Goal: Task Accomplishment & Management: Manage account settings

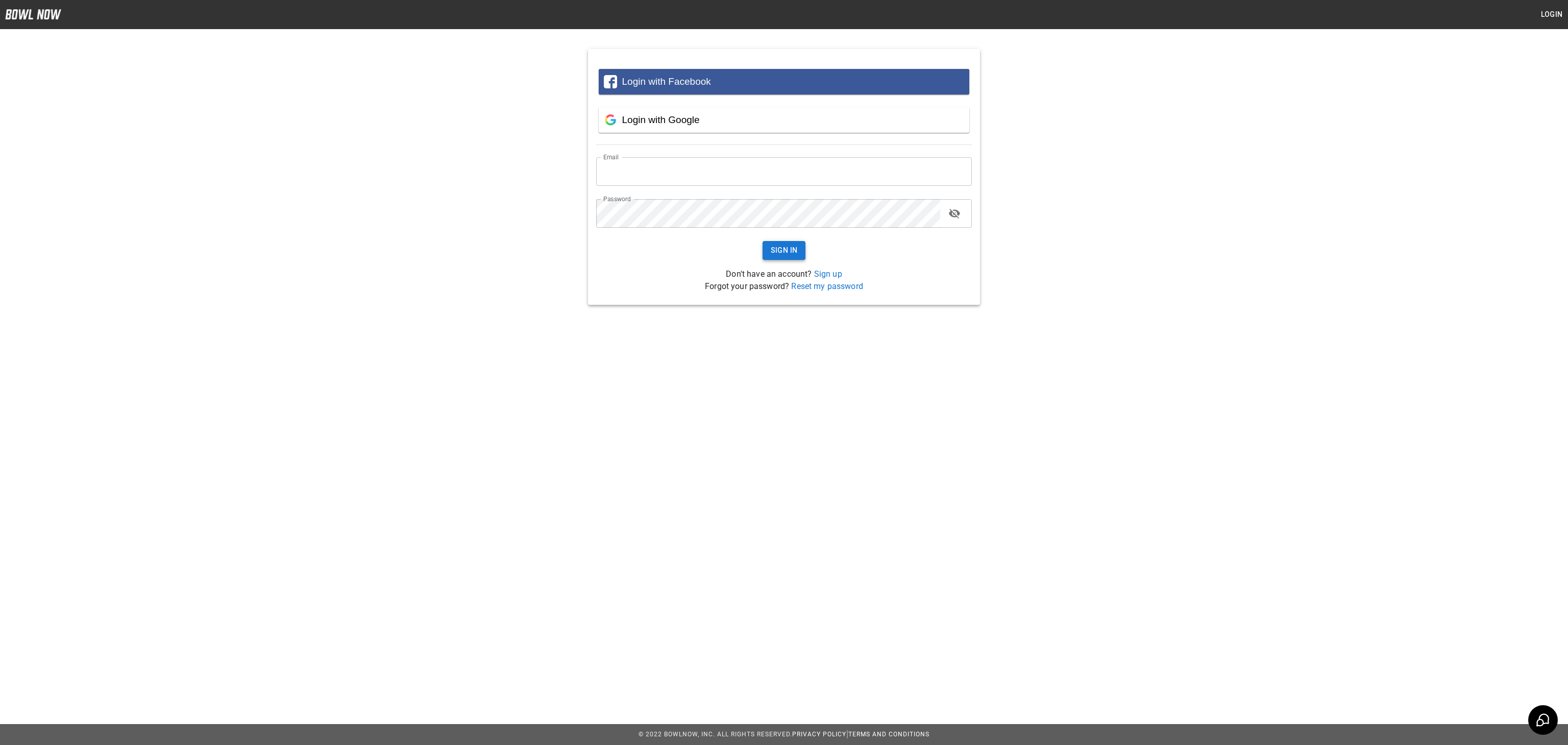
type input "**********"
click at [789, 259] on button "Sign In" at bounding box center [784, 251] width 43 height 19
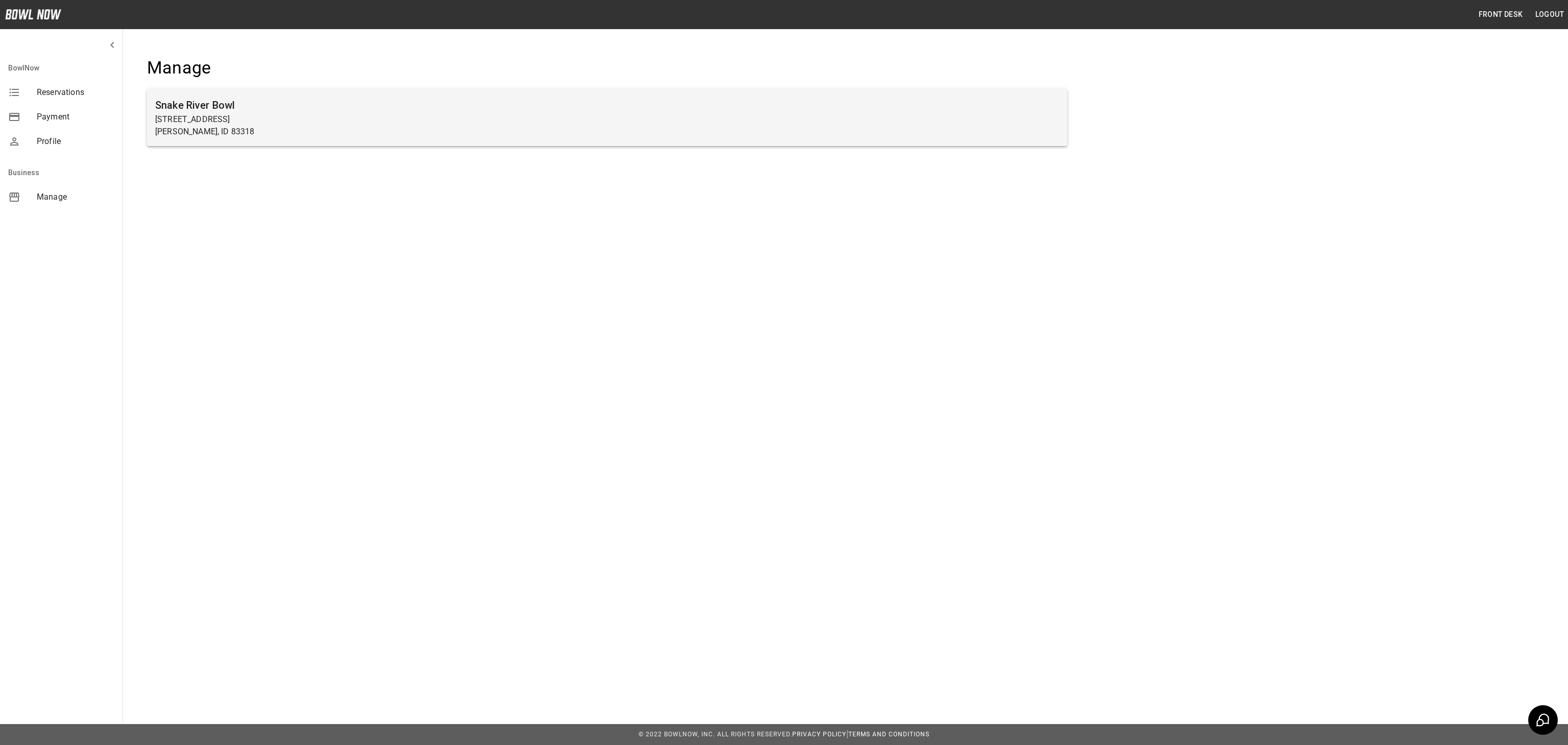
click at [681, 112] on h6 "Snake River Bowl" at bounding box center [607, 105] width 904 height 16
click at [166, 105] on h6 "Snake River Bowl" at bounding box center [607, 105] width 904 height 16
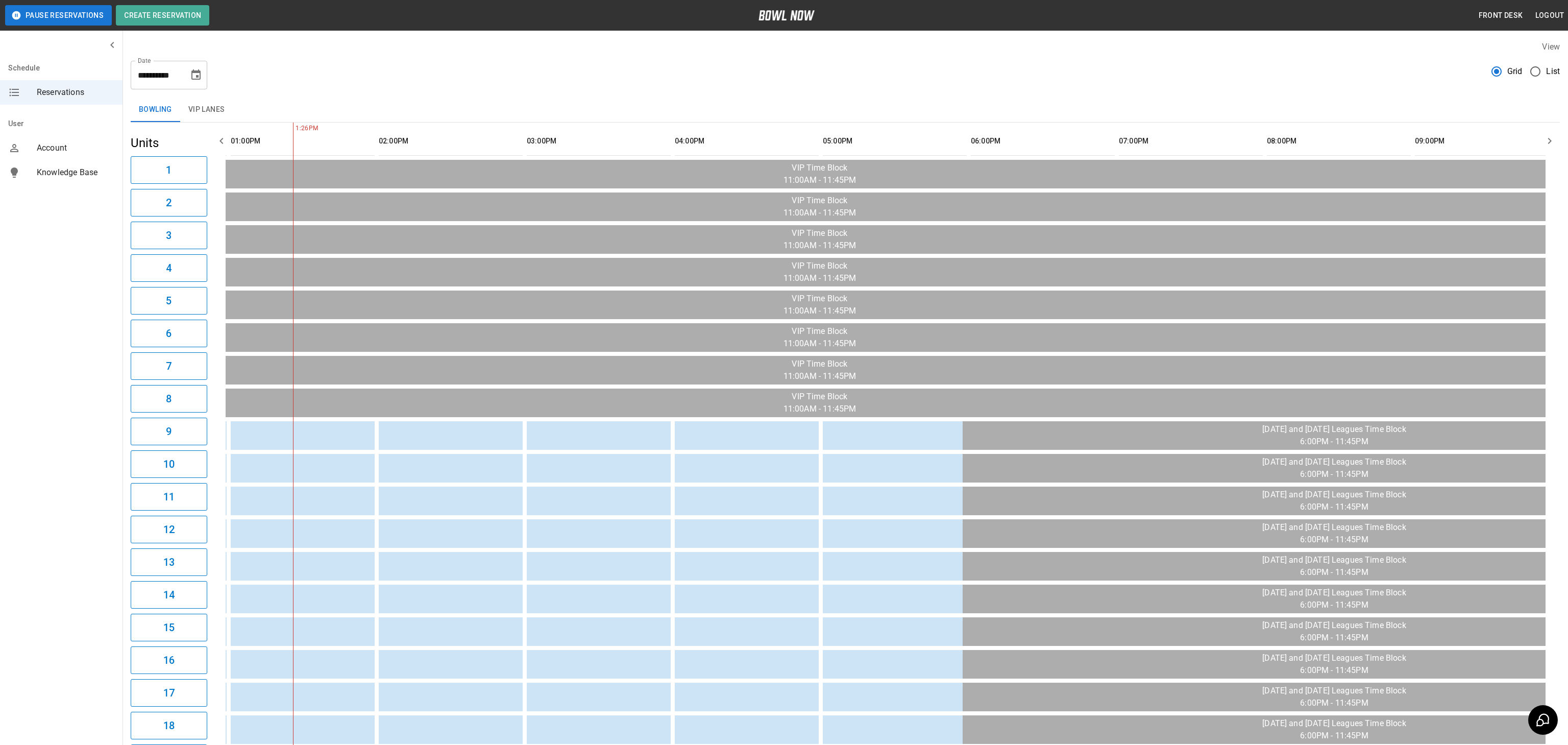
click at [218, 115] on button "VIP Lanes" at bounding box center [207, 109] width 53 height 24
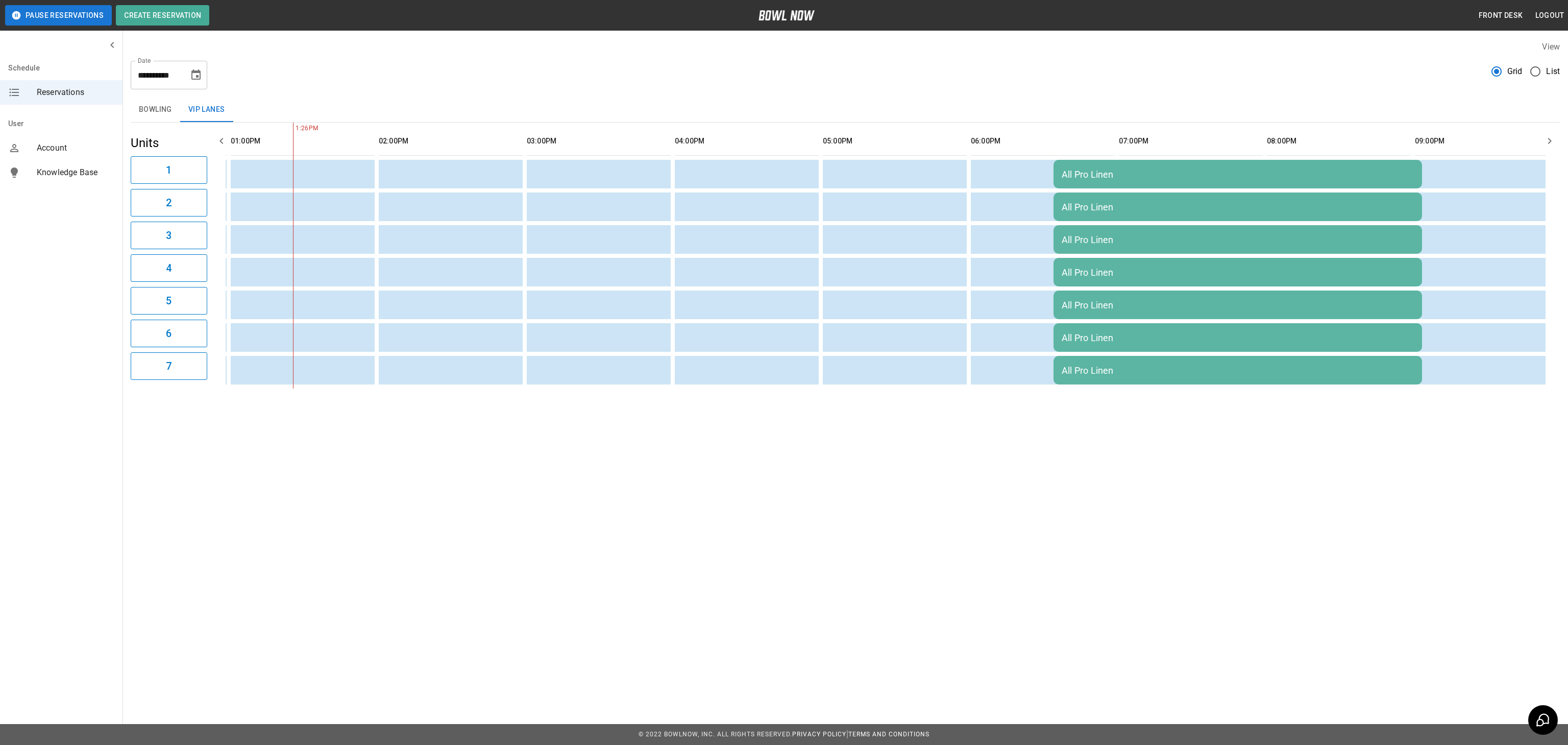
click at [1228, 236] on div "All Pro Linen" at bounding box center [1238, 240] width 352 height 11
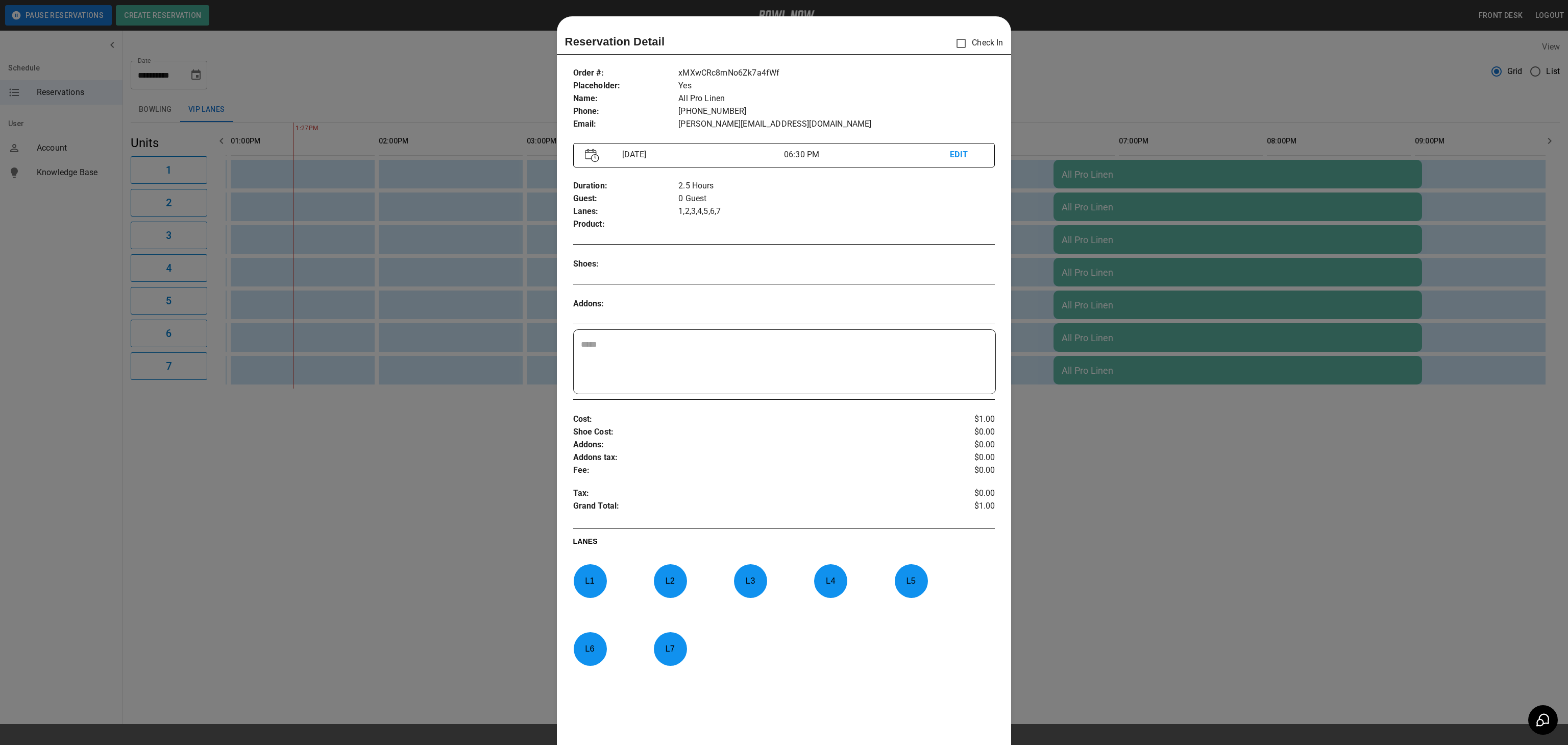
scroll to position [16, 0]
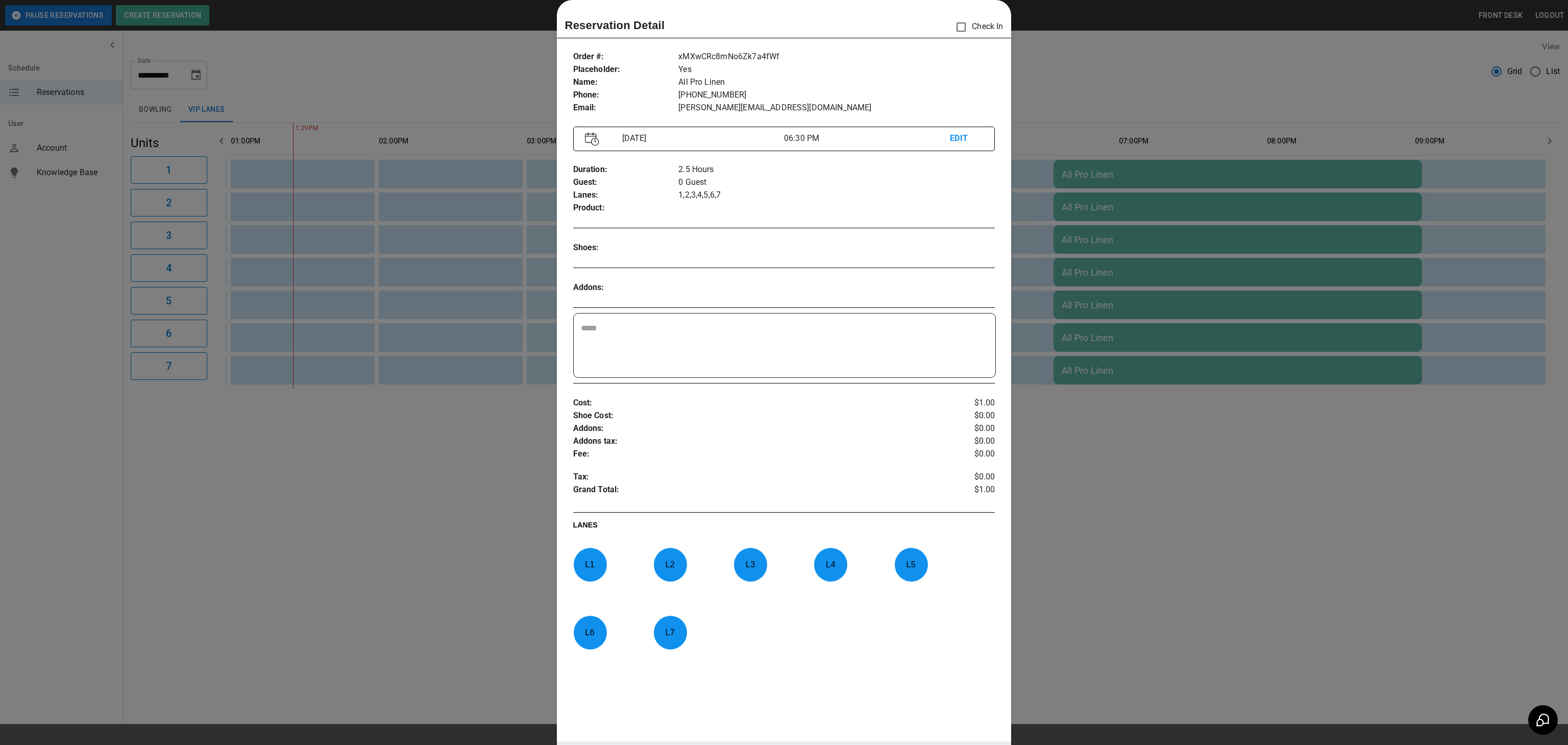
click at [486, 378] on div at bounding box center [784, 372] width 1568 height 745
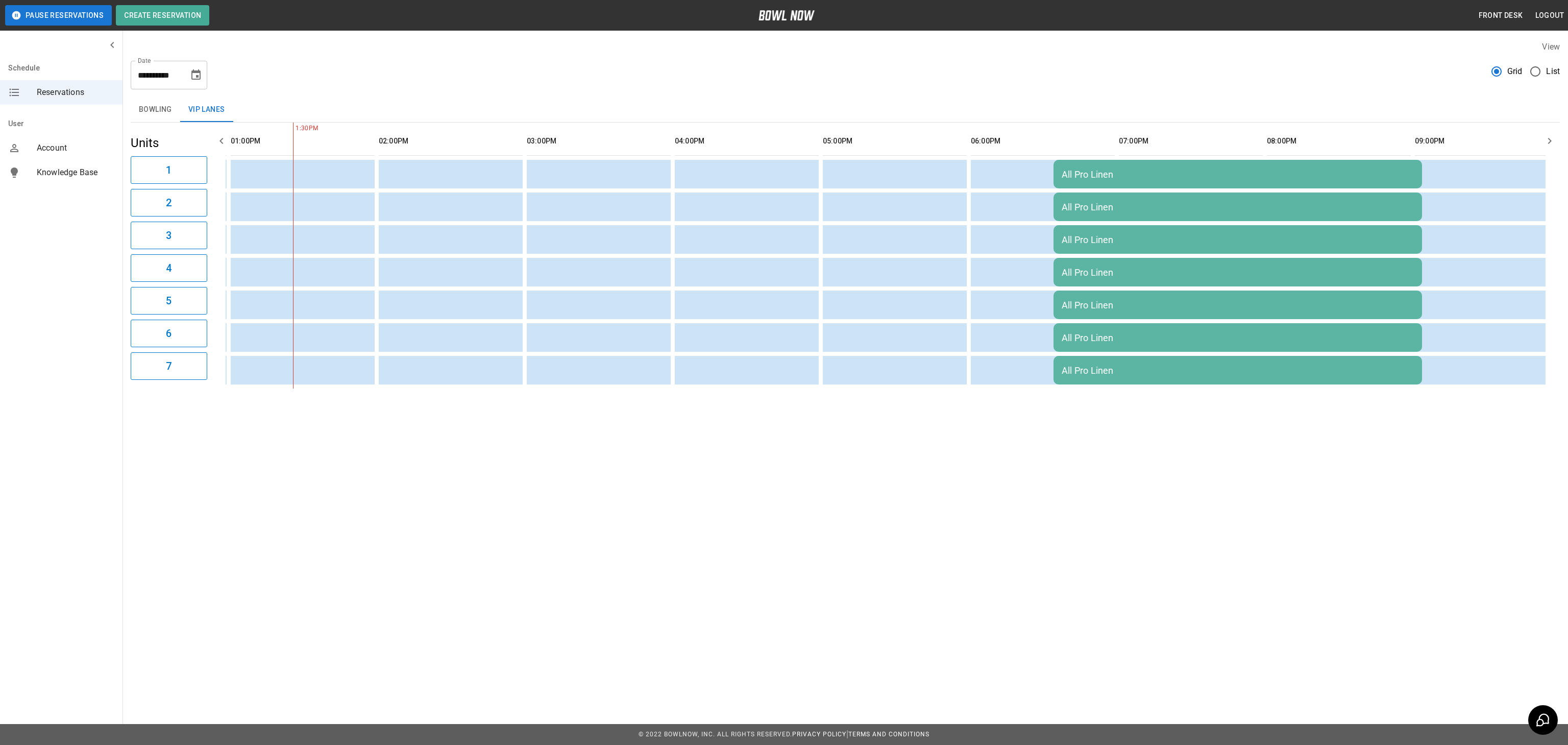
click at [146, 115] on button "Bowling" at bounding box center [155, 109] width 49 height 24
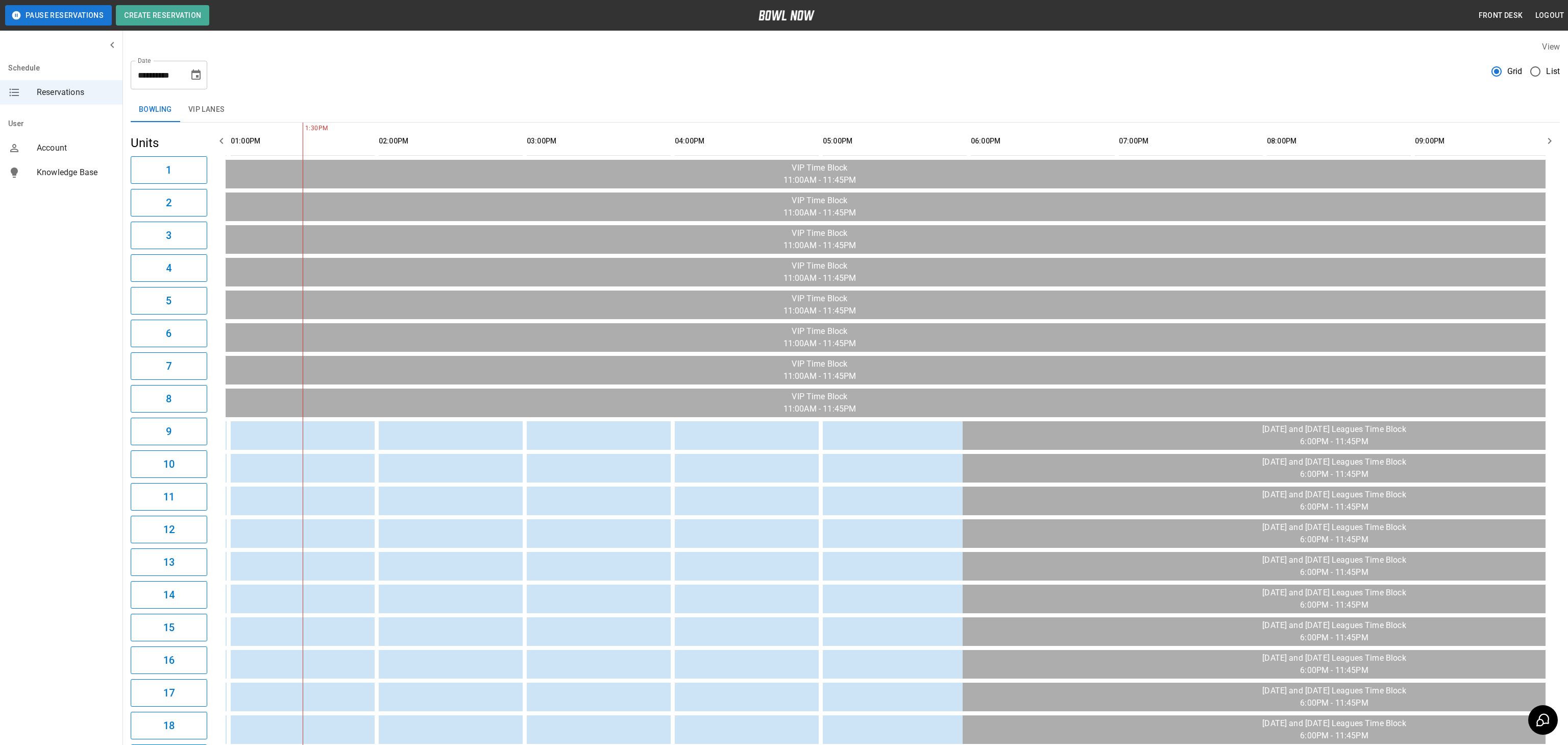
click at [204, 116] on button "VIP Lanes" at bounding box center [207, 109] width 53 height 24
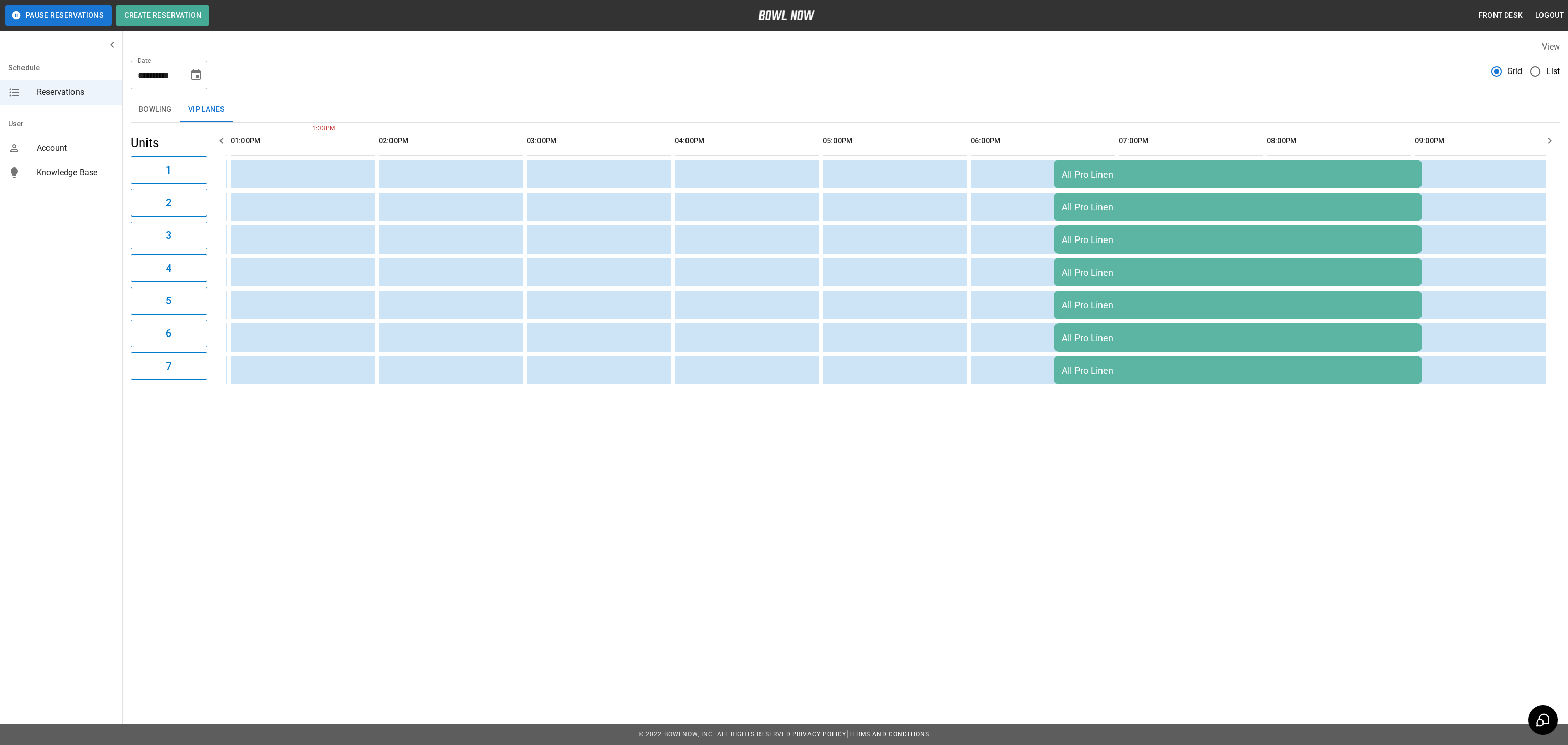
click at [1240, 303] on div "All Pro Linen" at bounding box center [1238, 306] width 352 height 11
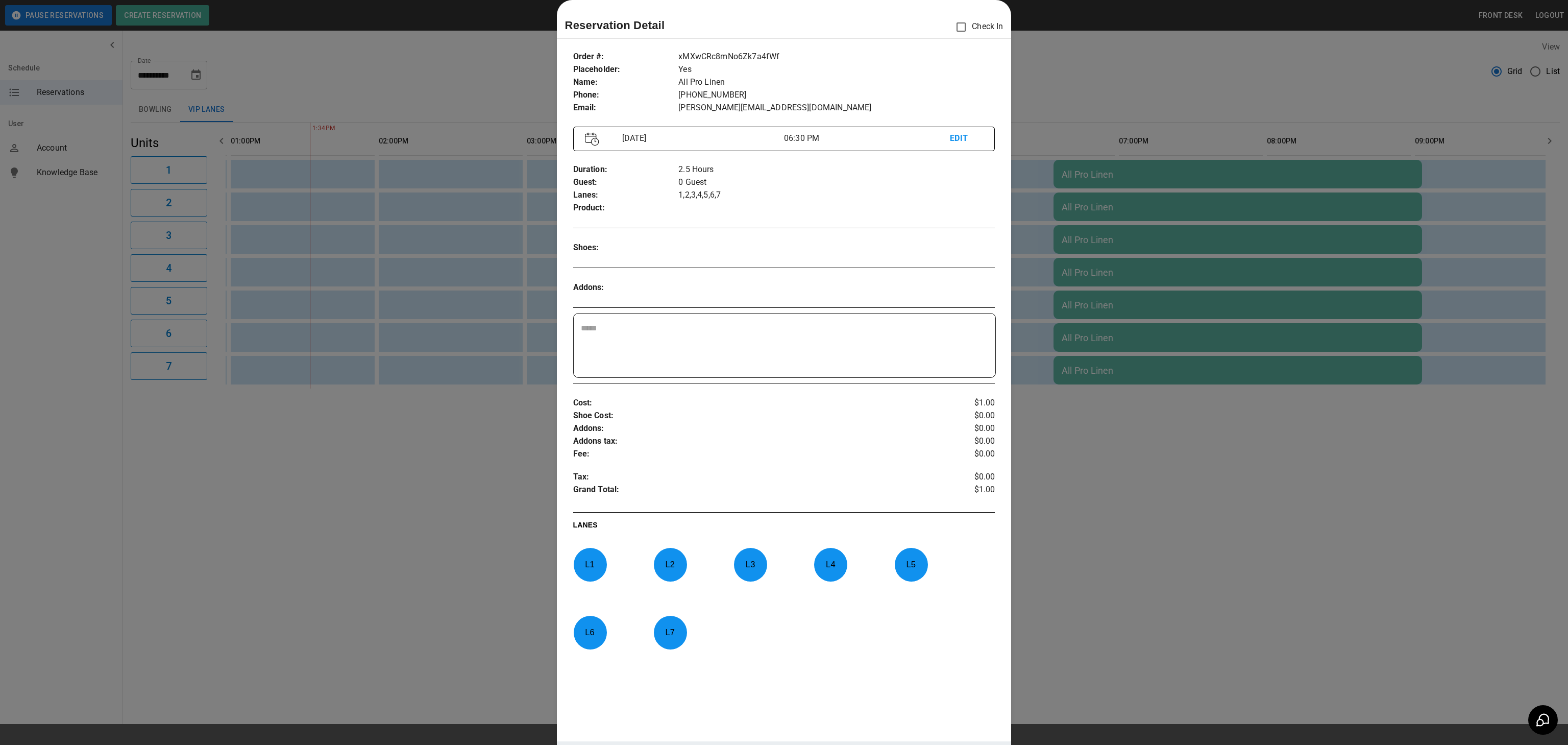
click at [964, 141] on p "EDIT" at bounding box center [966, 139] width 33 height 13
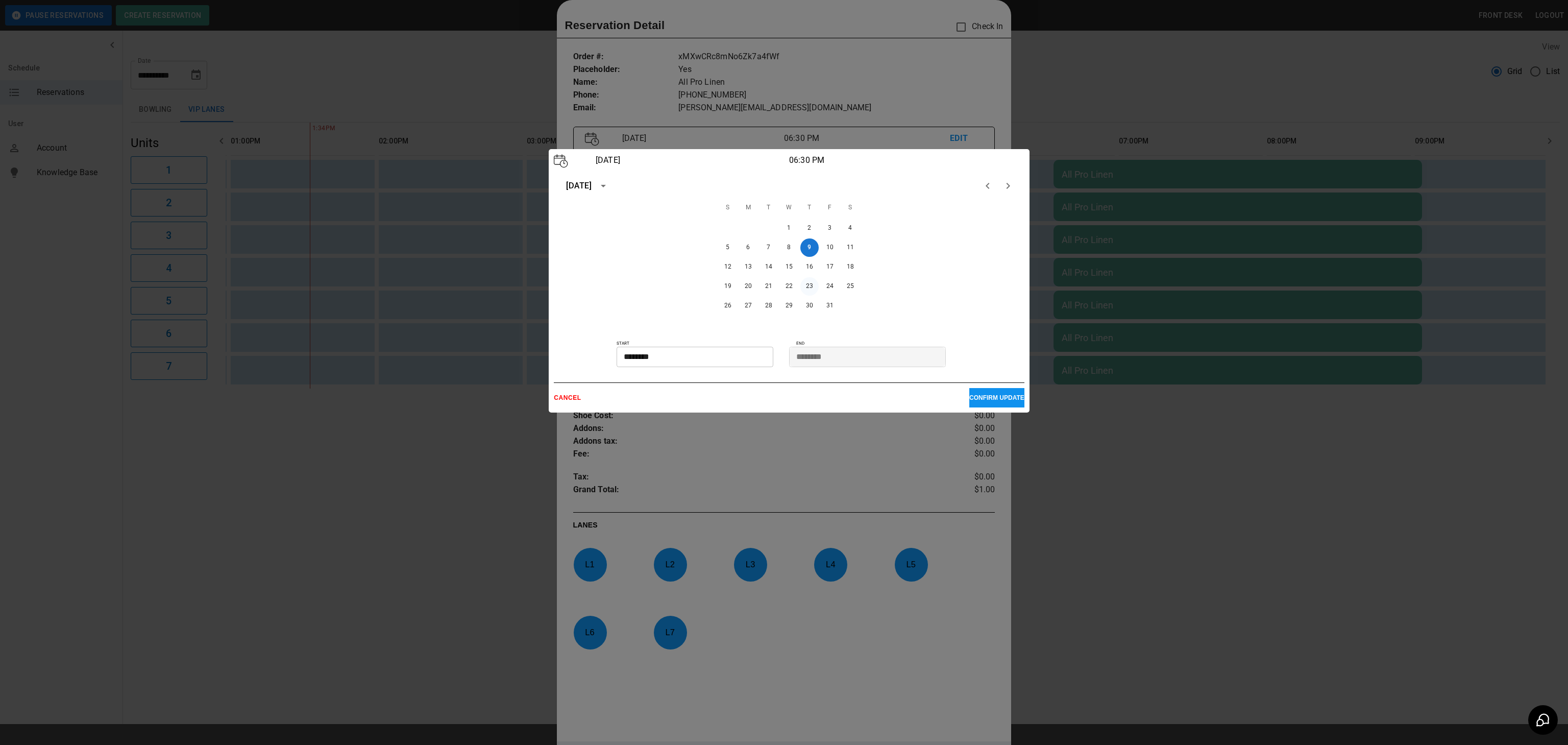
click at [810, 291] on button "23" at bounding box center [809, 286] width 18 height 18
click at [973, 403] on button "CONFIRM UPDATE" at bounding box center [997, 397] width 55 height 20
click at [807, 288] on button "23" at bounding box center [809, 286] width 18 height 18
click at [991, 400] on p "CONFIRM UPDATE" at bounding box center [997, 397] width 55 height 7
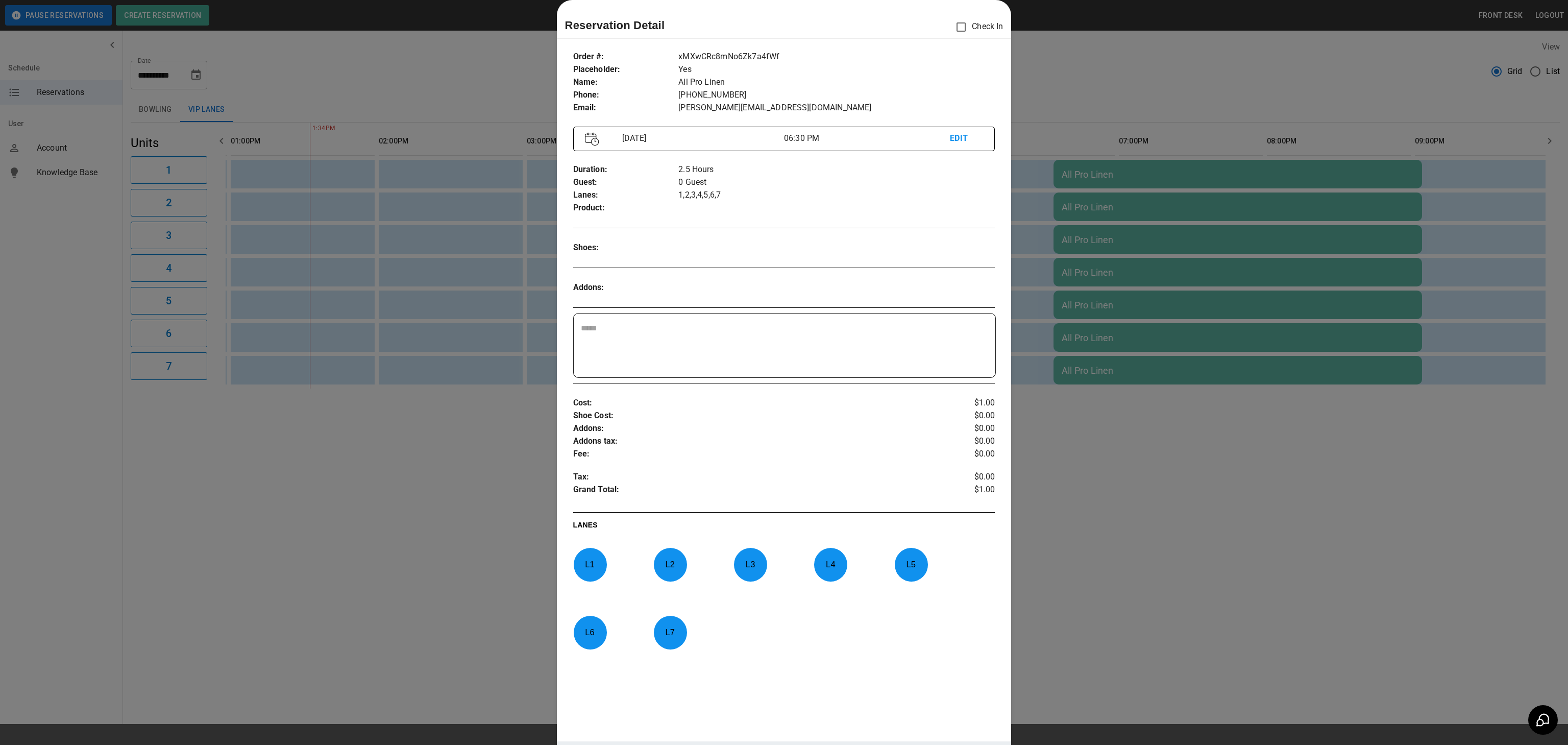
scroll to position [128, 0]
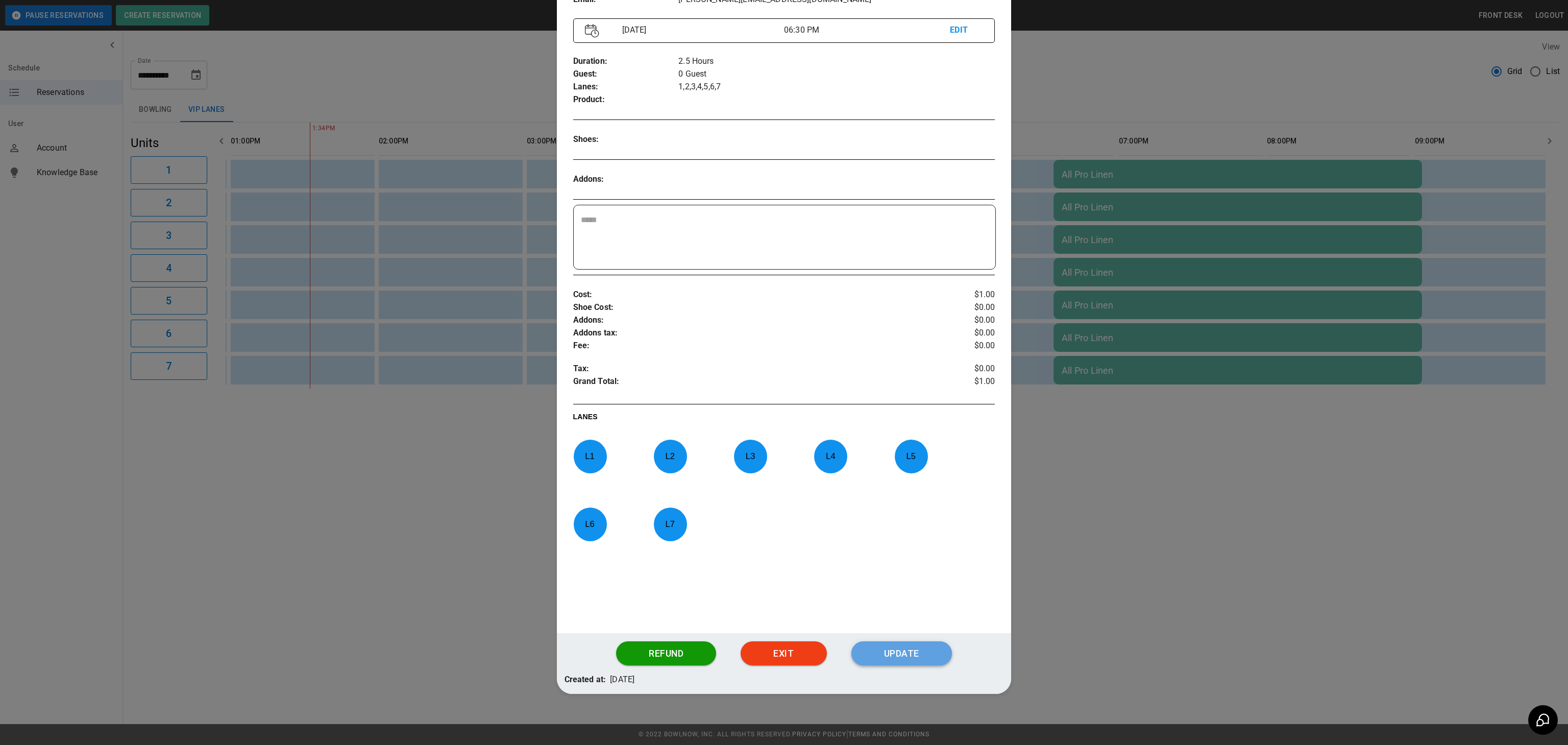
click at [927, 664] on button "Update" at bounding box center [901, 653] width 100 height 24
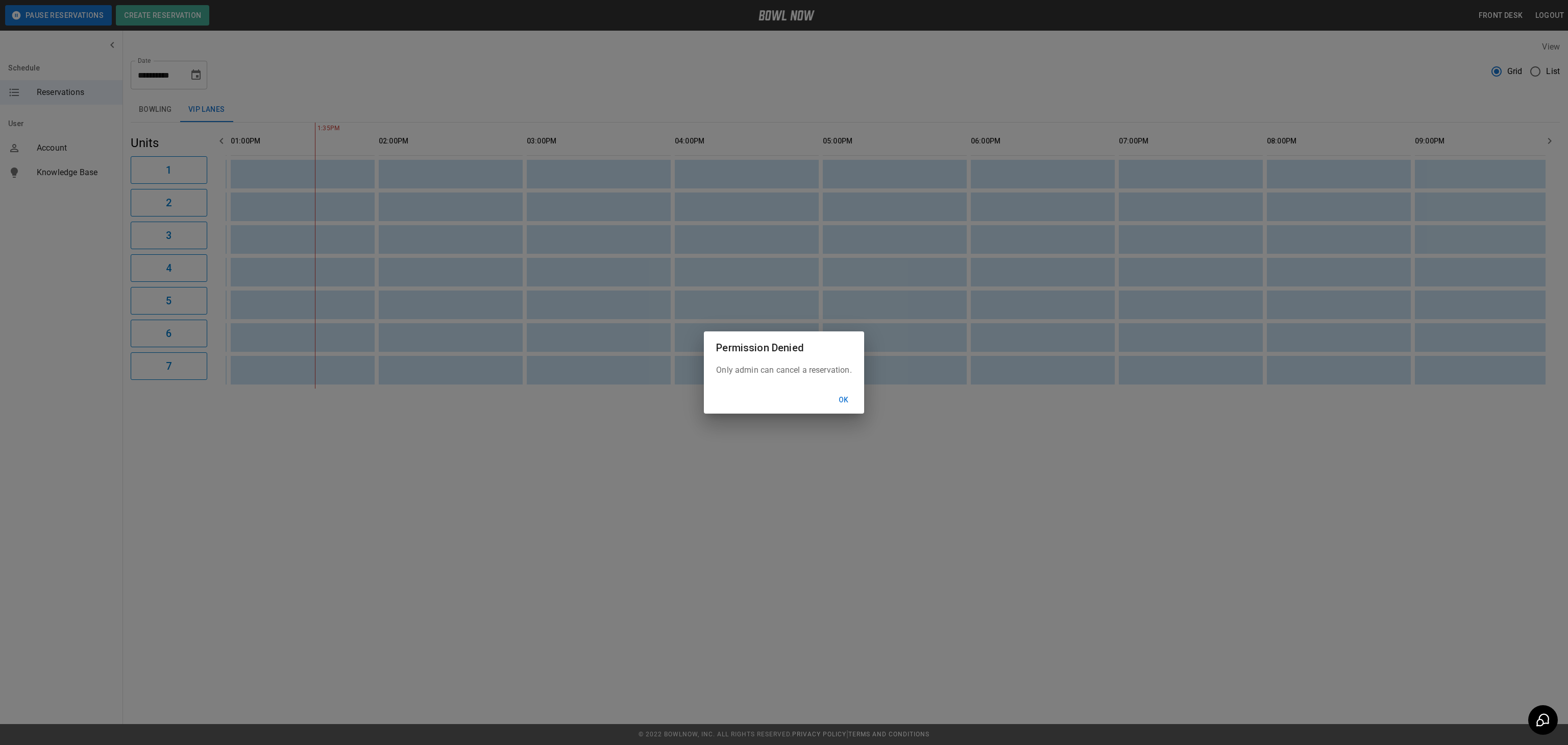
click at [847, 404] on button "Ok" at bounding box center [844, 400] width 33 height 19
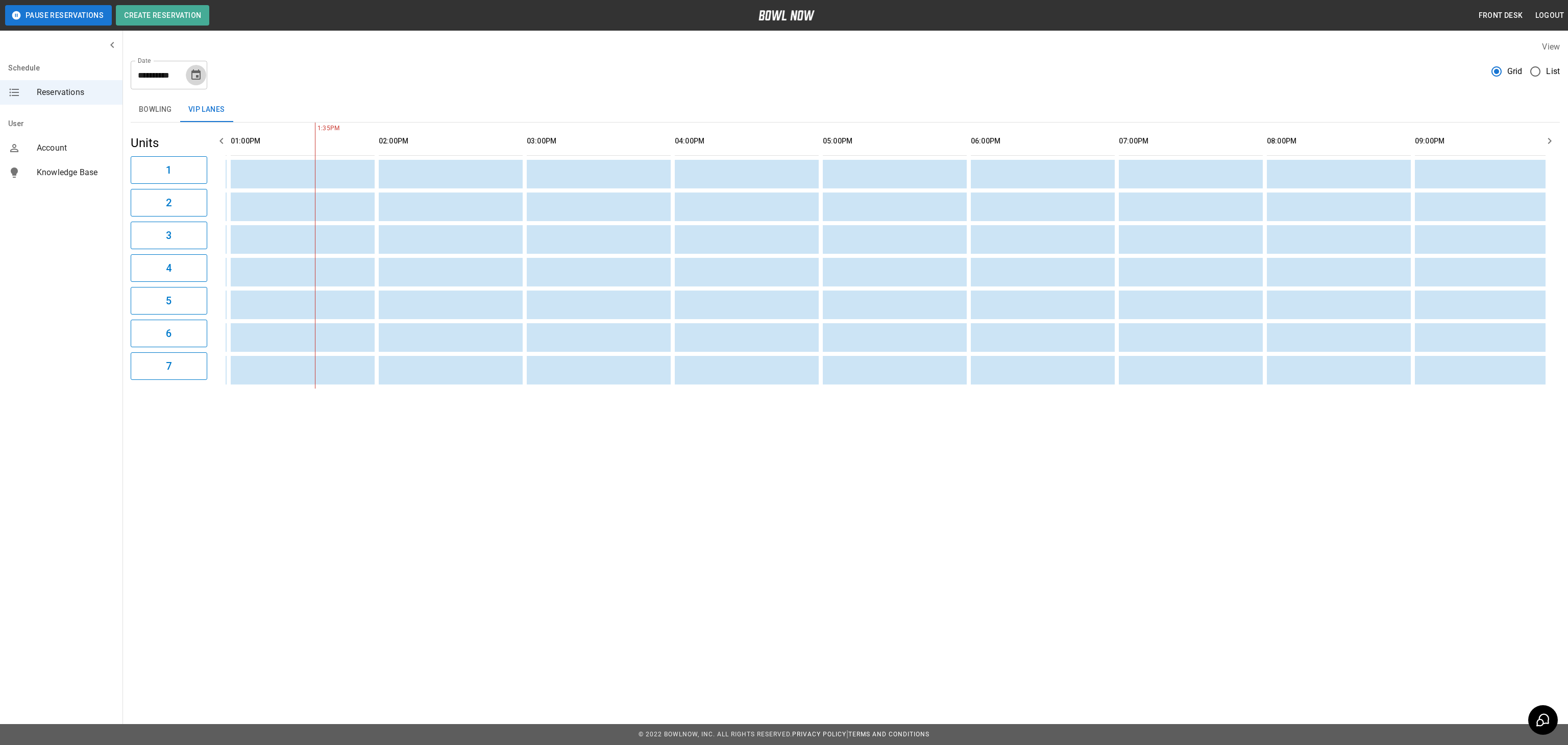
click at [193, 75] on icon "Choose date, selected date is Oct 9, 2025" at bounding box center [196, 75] width 13 height 13
click at [176, 211] on button "23" at bounding box center [176, 204] width 18 height 18
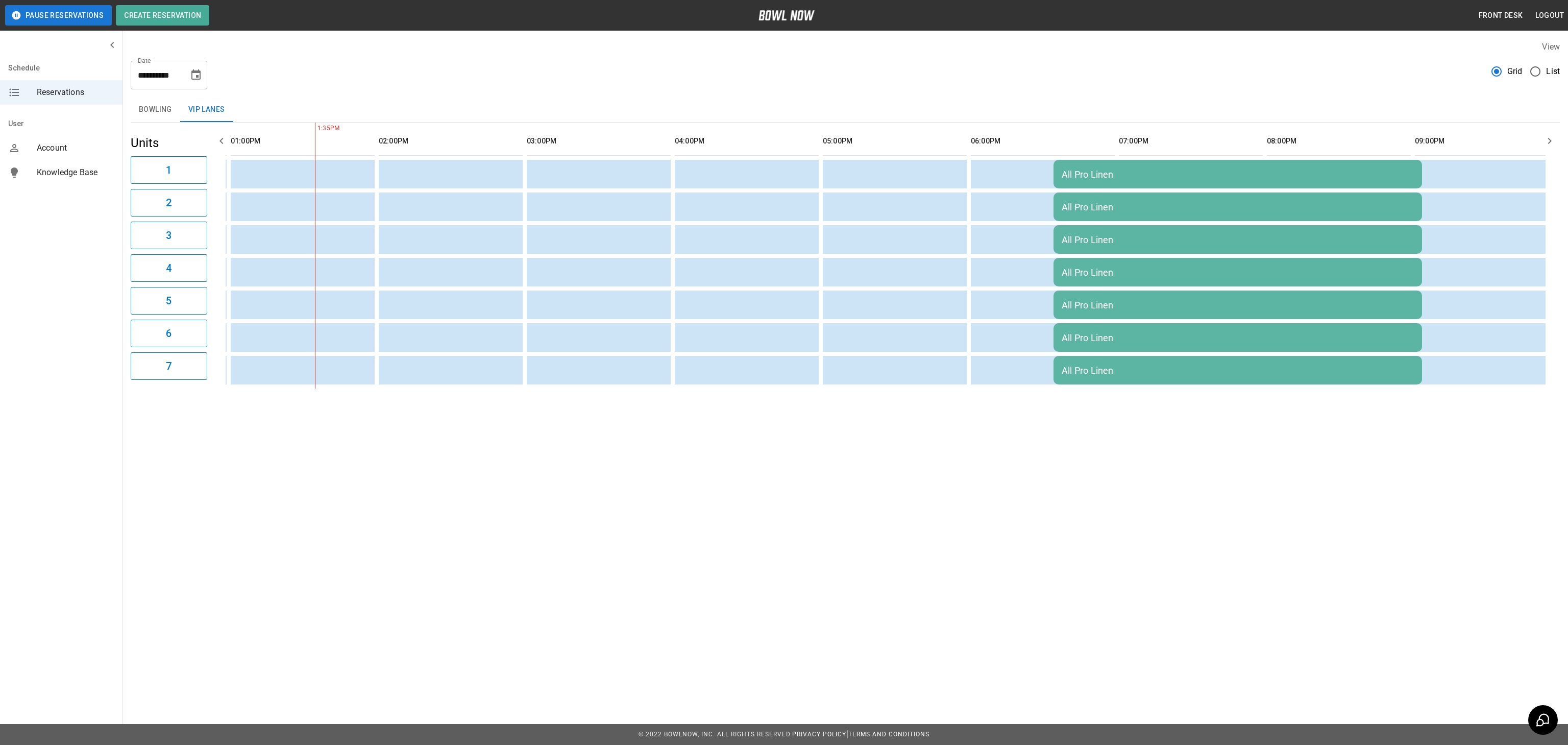
click at [200, 76] on icon "Choose date, selected date is Oct 23, 2025" at bounding box center [196, 74] width 9 height 10
click at [178, 169] on button "9" at bounding box center [176, 166] width 18 height 18
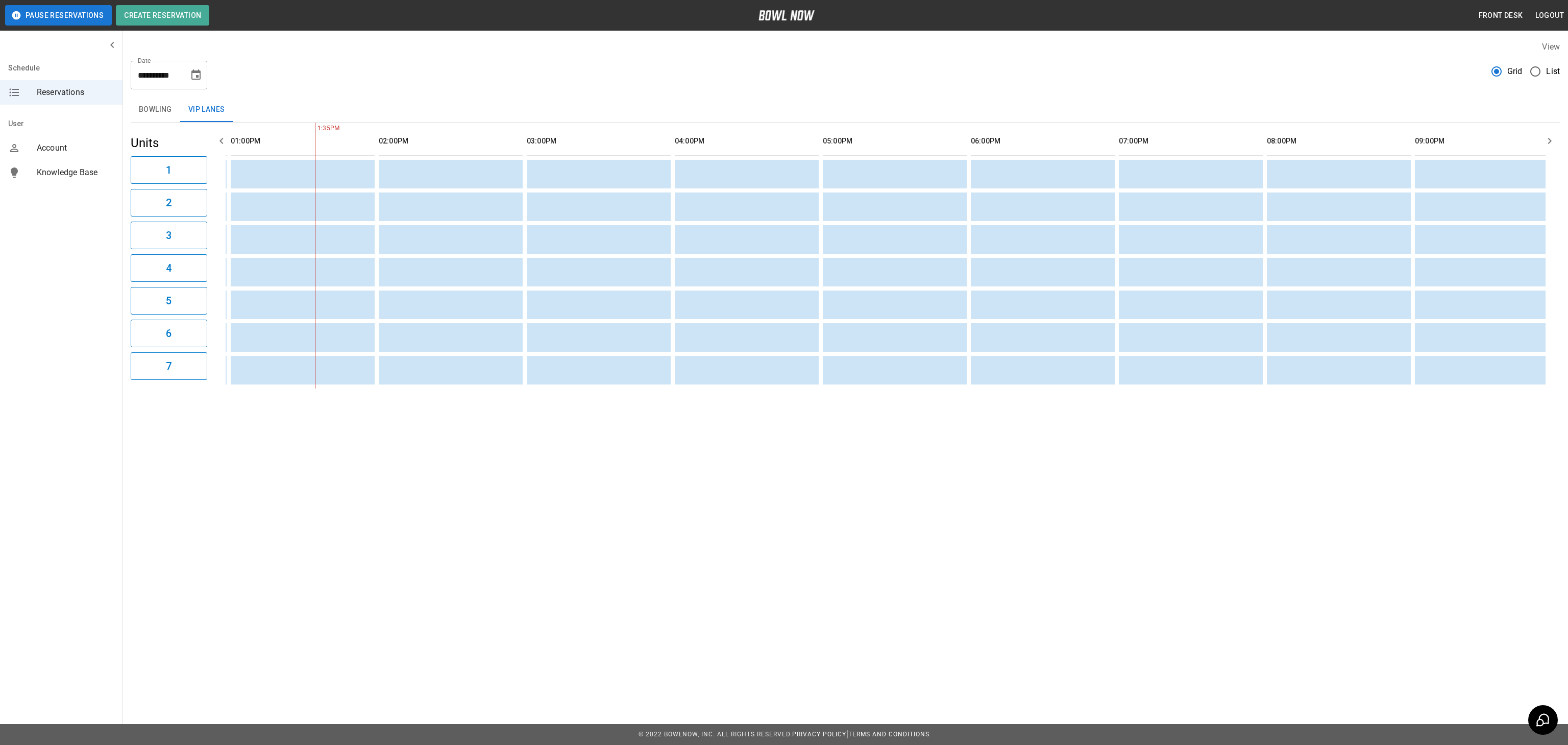
type input "**********"
